Goal: Task Accomplishment & Management: Manage account settings

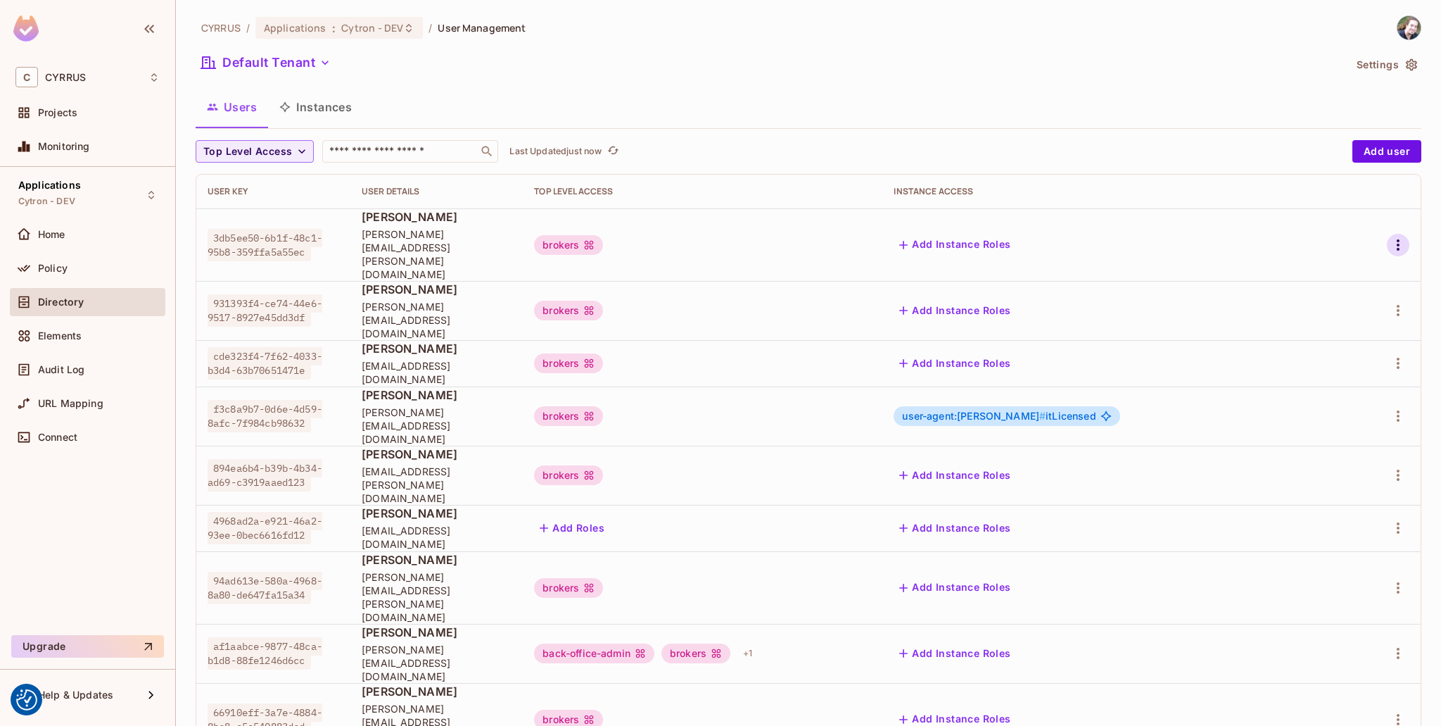
click at [1391, 236] on icon "button" at bounding box center [1398, 244] width 17 height 17
click at [1320, 264] on div "Edit" at bounding box center [1313, 264] width 19 height 14
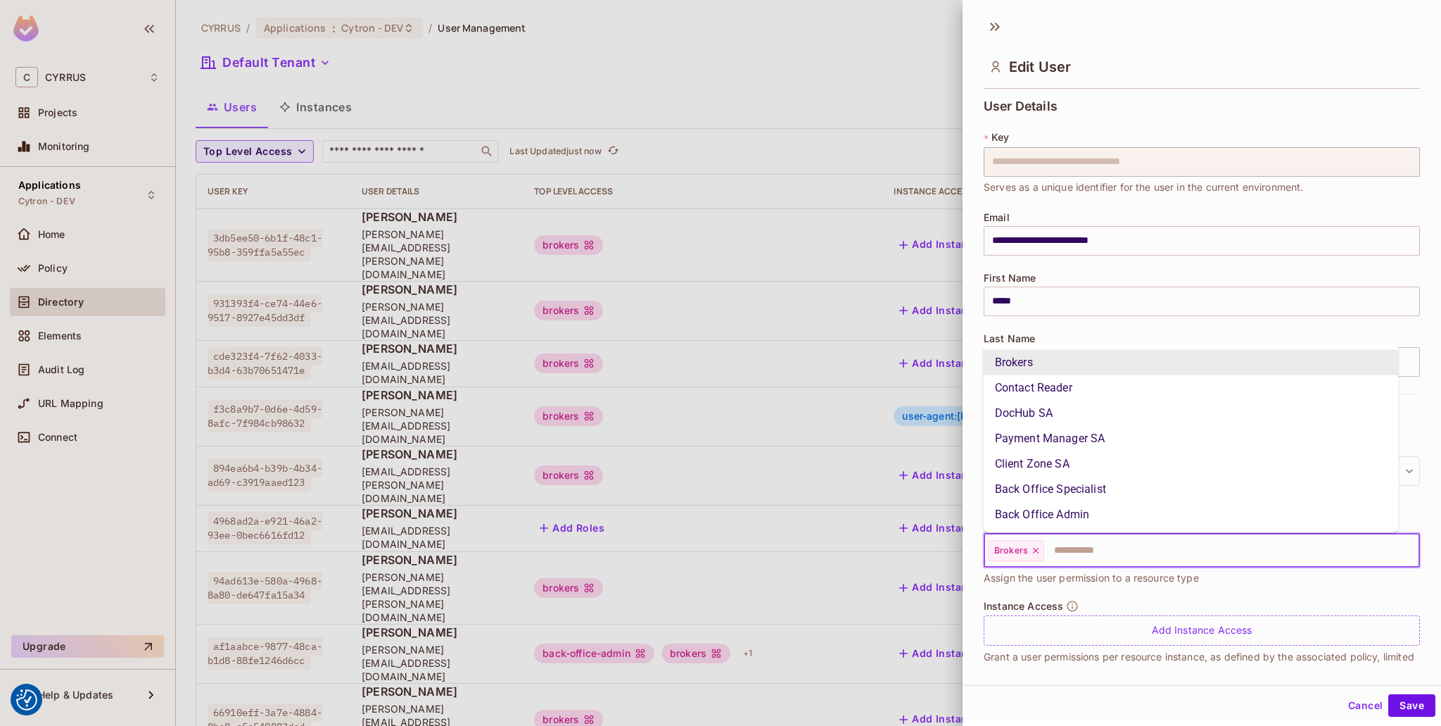
click at [1092, 552] on input "text" at bounding box center [1219, 550] width 347 height 28
click at [1116, 489] on li "Back Office Specialist" at bounding box center [1191, 489] width 415 height 25
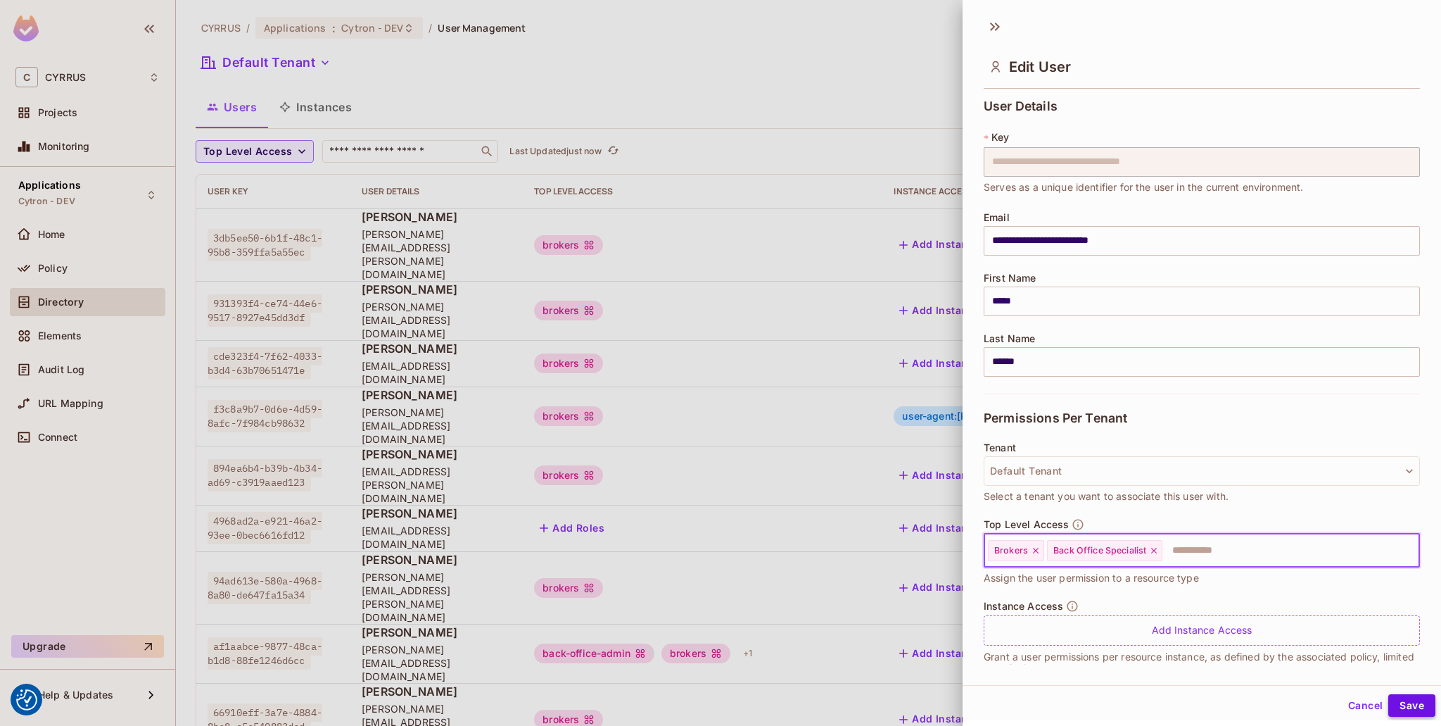
click at [1399, 702] on button "Save" at bounding box center [1412, 705] width 47 height 23
